Goal: Task Accomplishment & Management: Complete application form

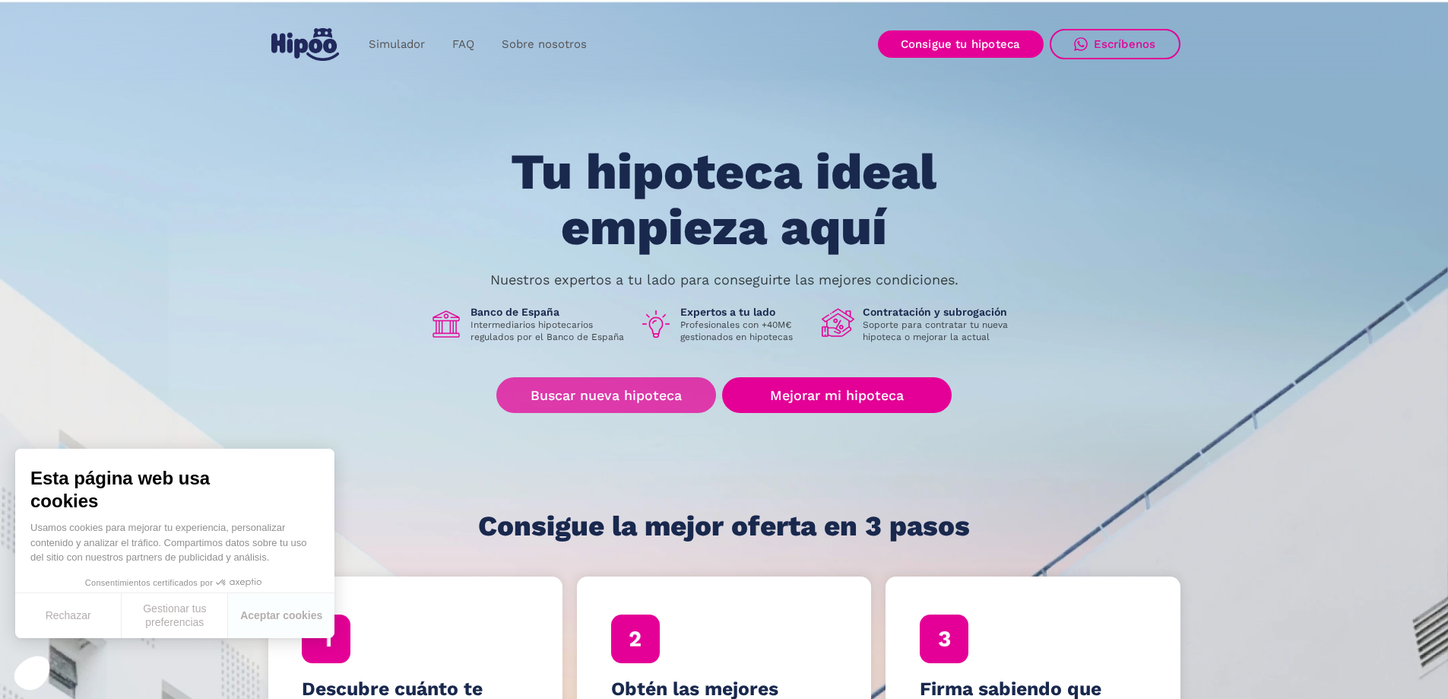
click at [595, 387] on link "Buscar nueva hipoteca" at bounding box center [607, 395] width 220 height 36
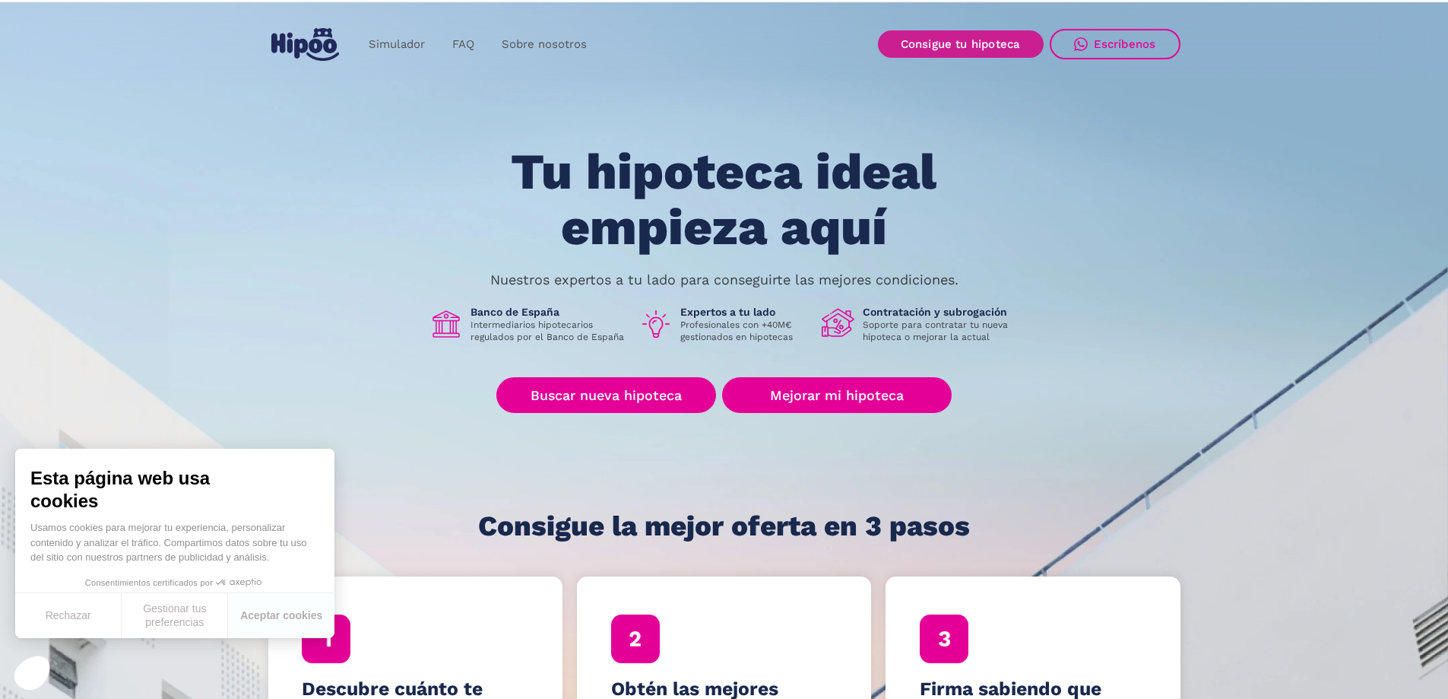
click at [959, 44] on link "Consigue tu hipoteca" at bounding box center [961, 43] width 166 height 27
click at [607, 376] on div "Tu hipoteca ideal empieza aquí Nuestros expertos a tu lado para conseguirte las…" at bounding box center [724, 342] width 912 height 397
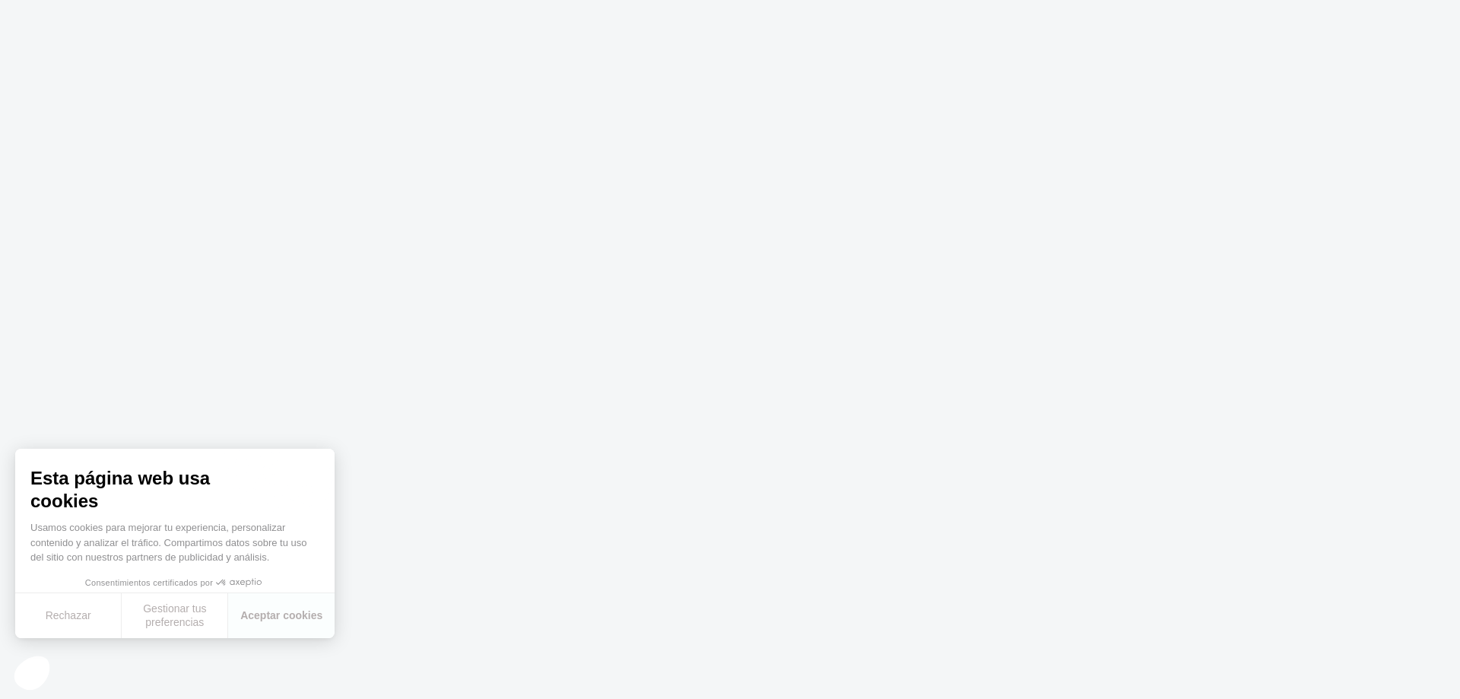
click at [722, 494] on body at bounding box center [730, 349] width 1460 height 699
